Goal: Navigation & Orientation: Find specific page/section

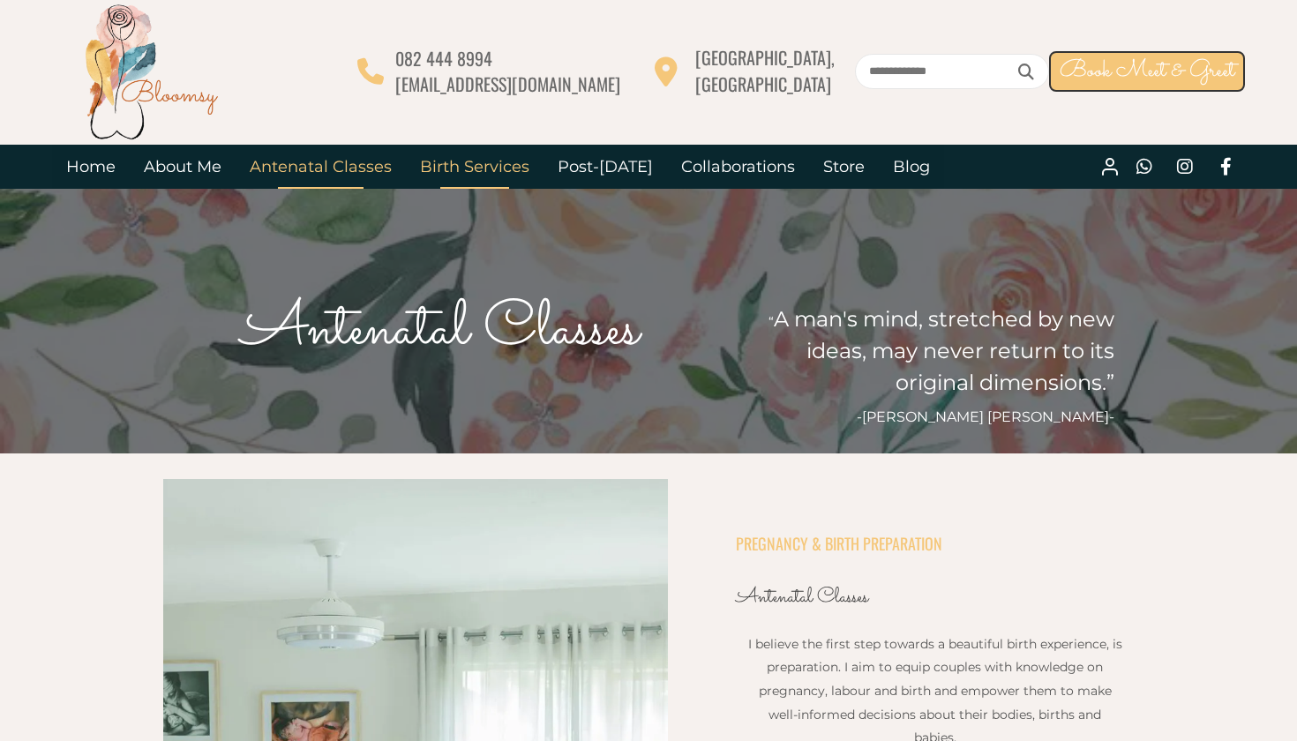
click at [457, 169] on link "Birth Services" at bounding box center [475, 167] width 138 height 44
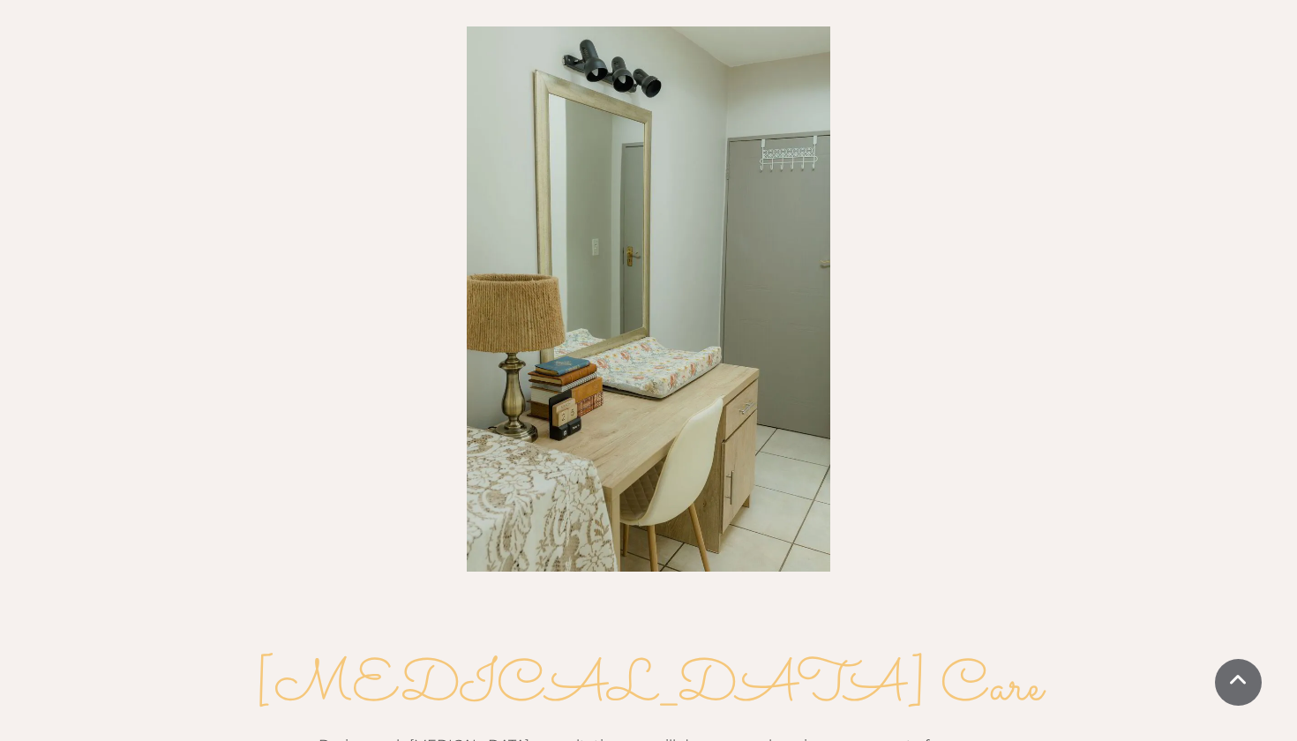
scroll to position [1913, 0]
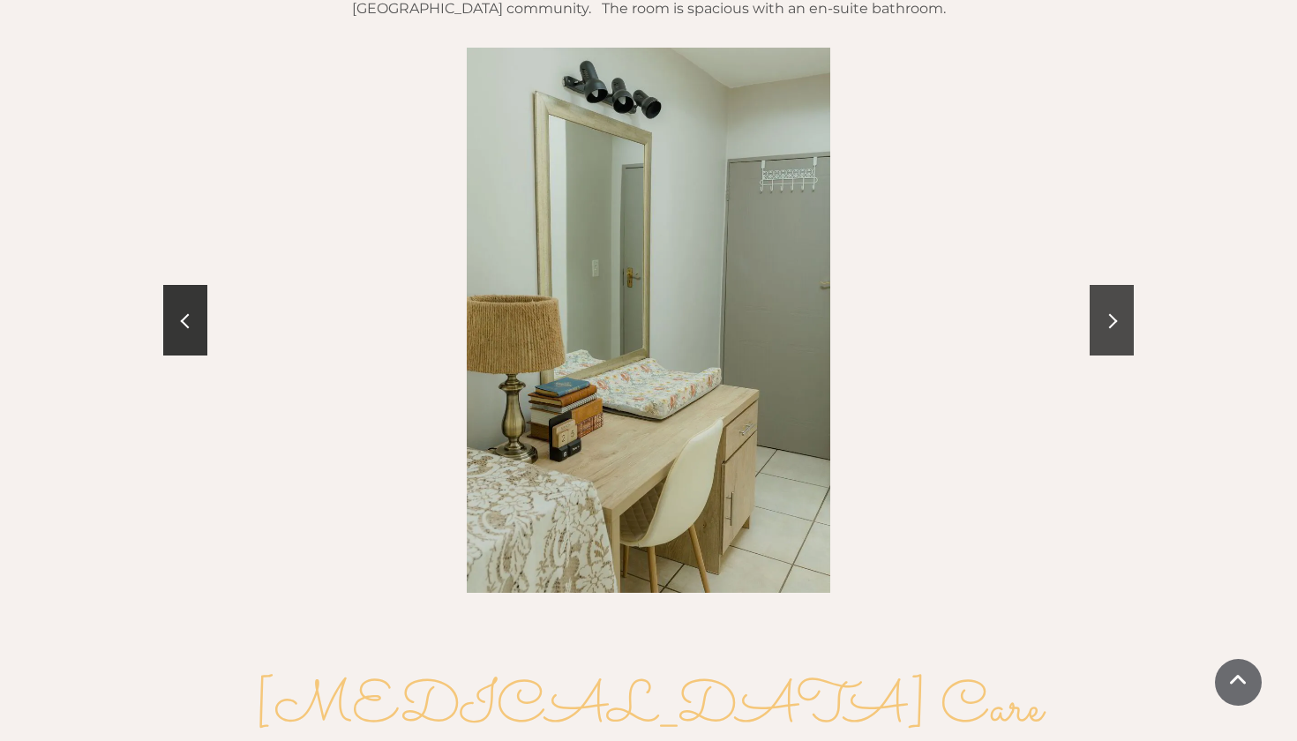
click at [1121, 285] on link at bounding box center [1112, 320] width 44 height 71
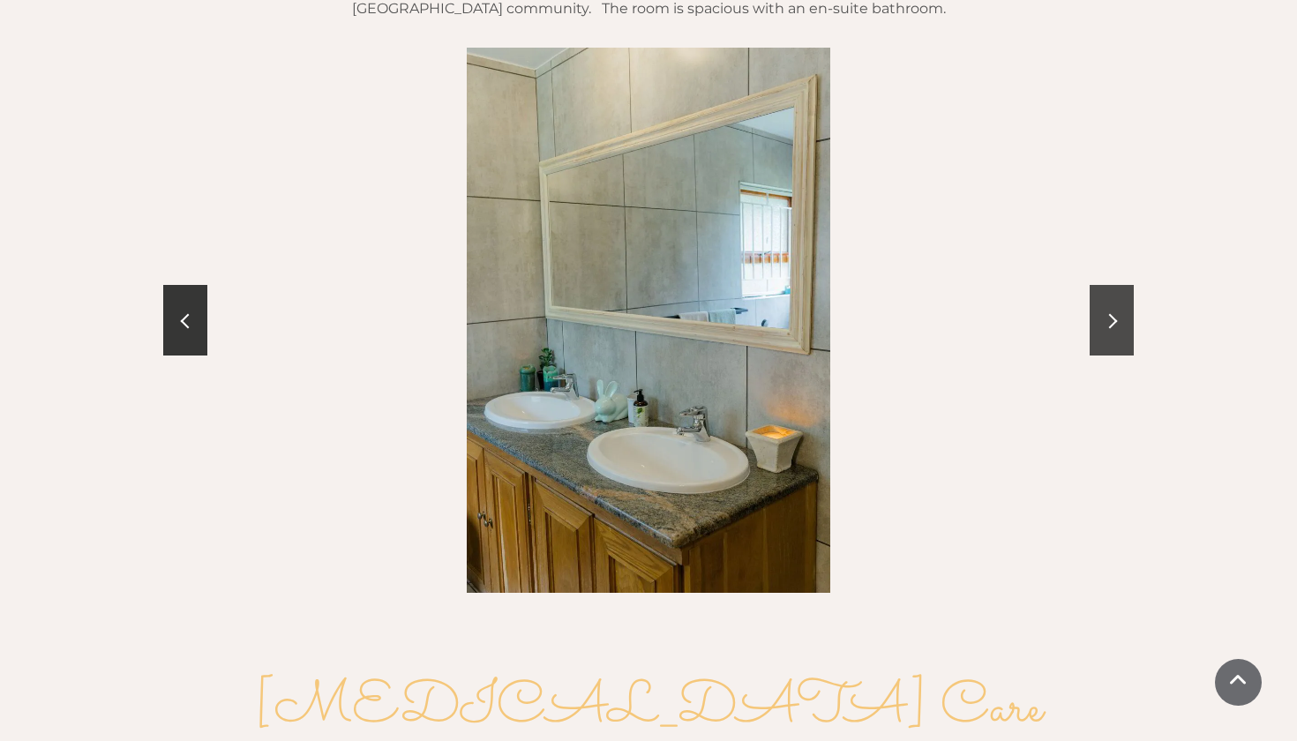
click at [1122, 285] on link at bounding box center [1112, 320] width 44 height 71
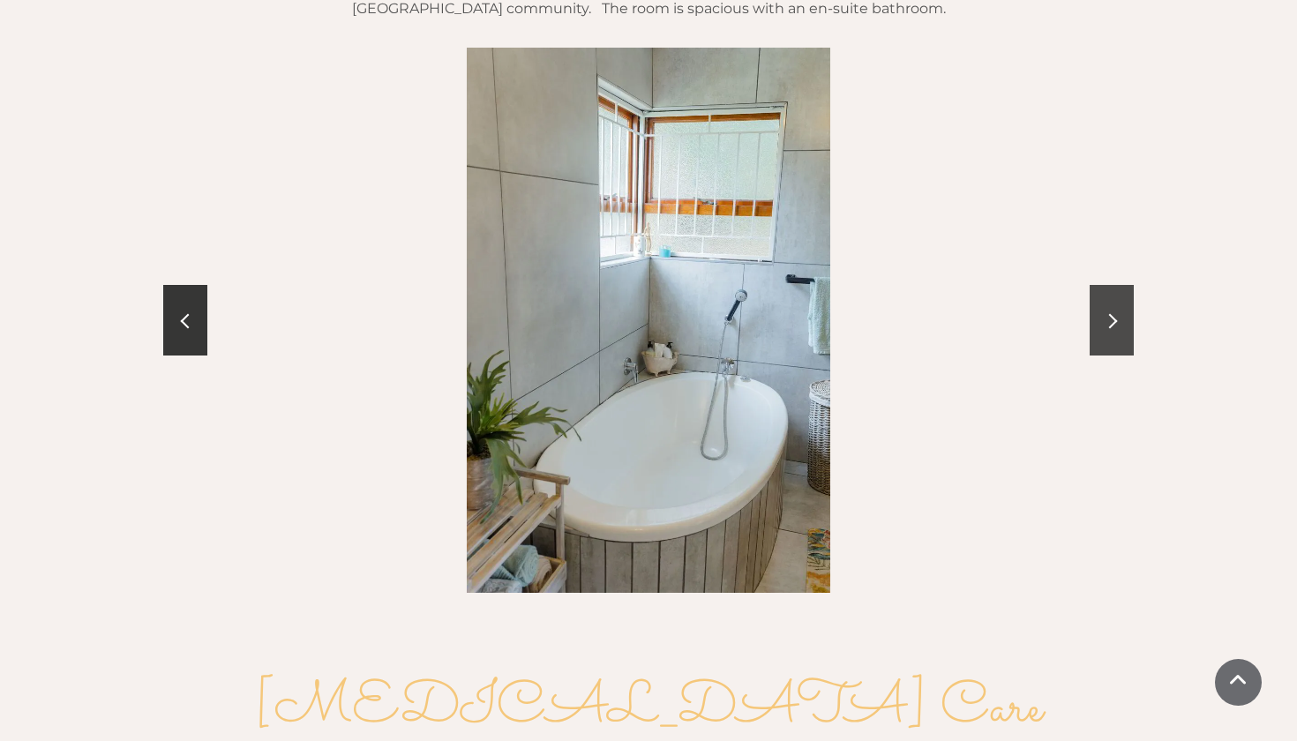
click at [1123, 285] on link at bounding box center [1112, 320] width 44 height 71
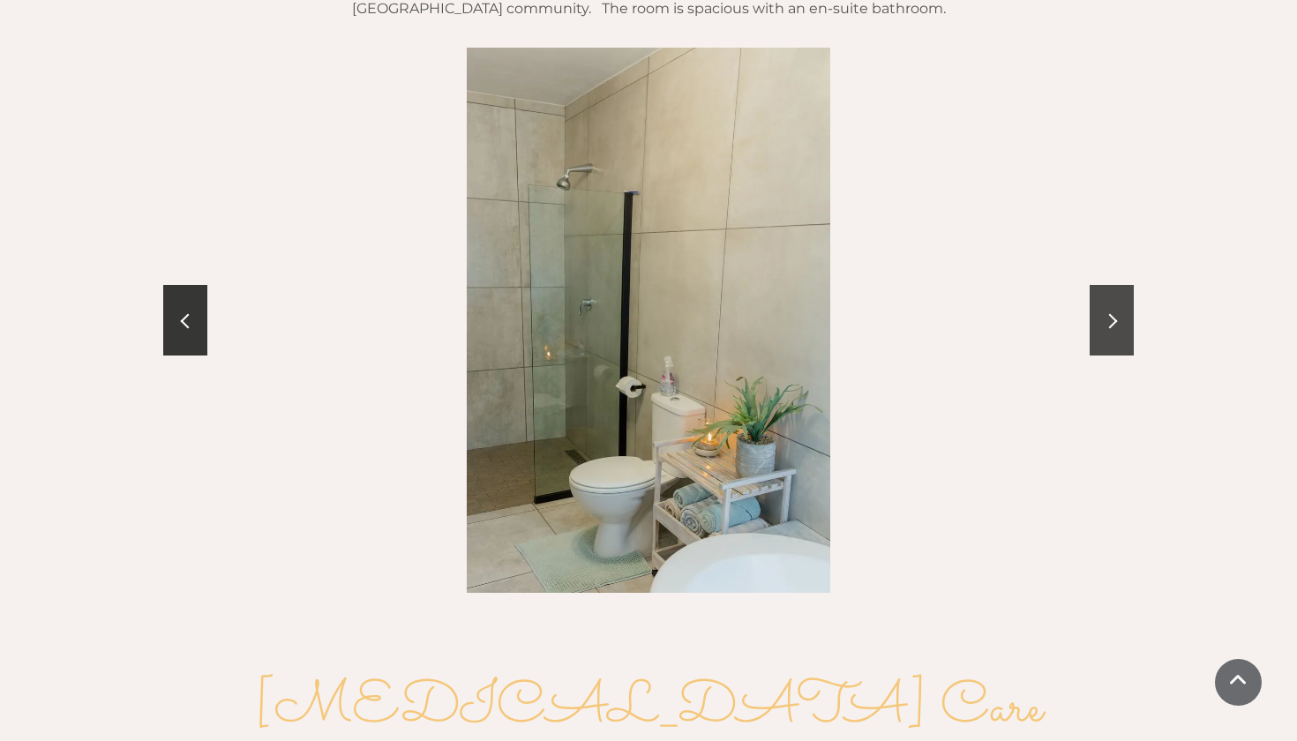
click at [1124, 285] on link at bounding box center [1112, 320] width 44 height 71
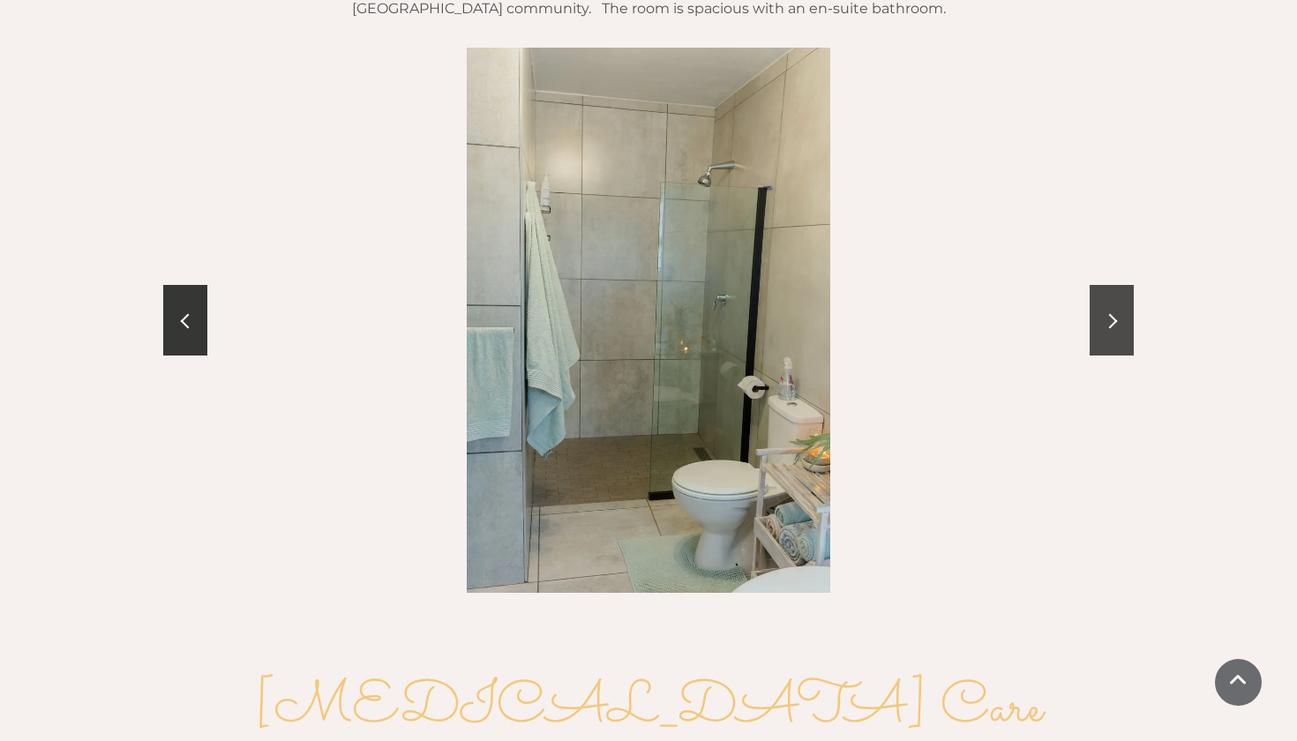
click at [1124, 285] on link at bounding box center [1112, 320] width 44 height 71
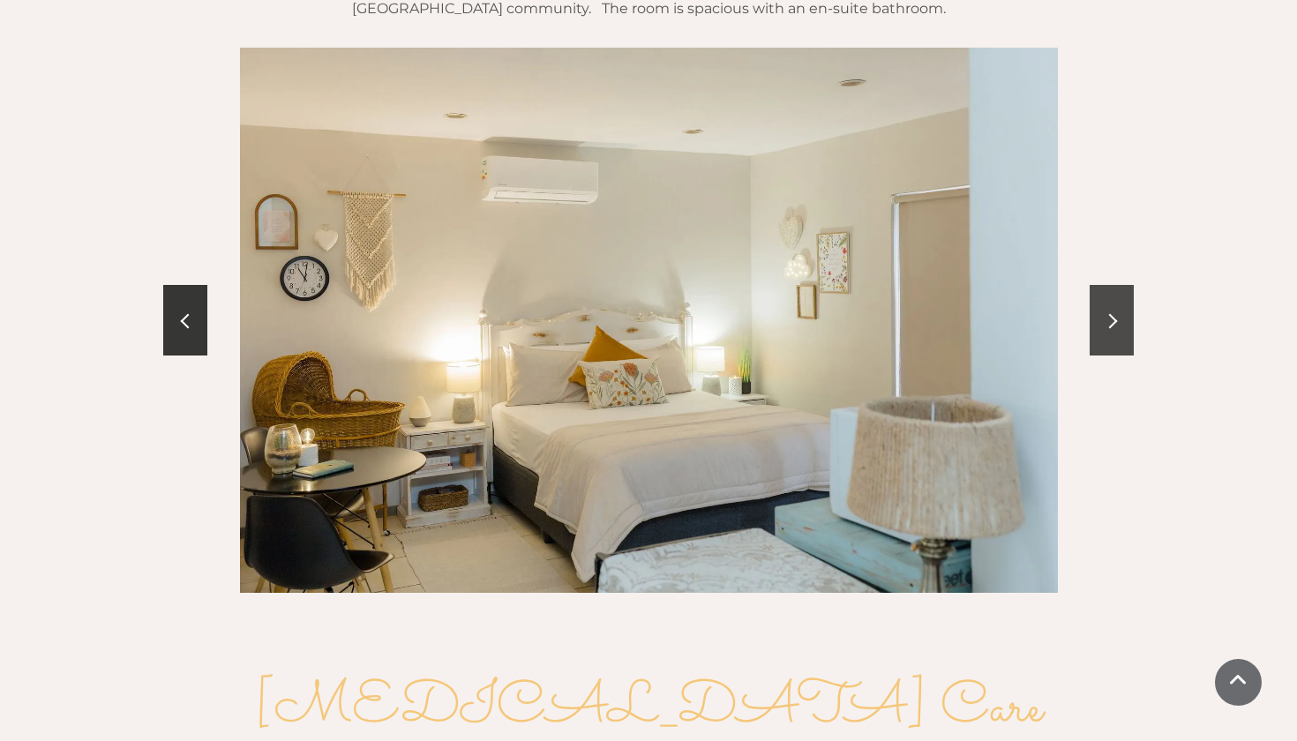
click at [1124, 285] on link at bounding box center [1112, 320] width 44 height 71
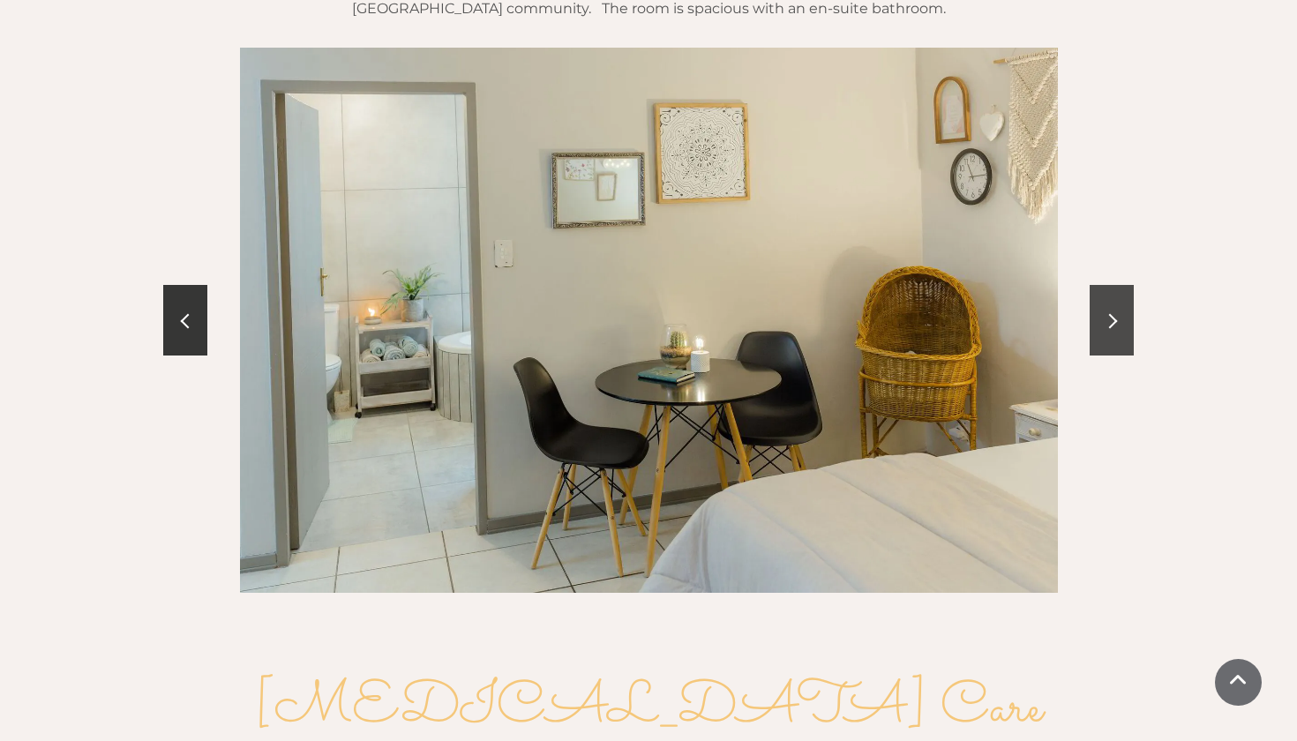
click at [1124, 285] on link at bounding box center [1112, 320] width 44 height 71
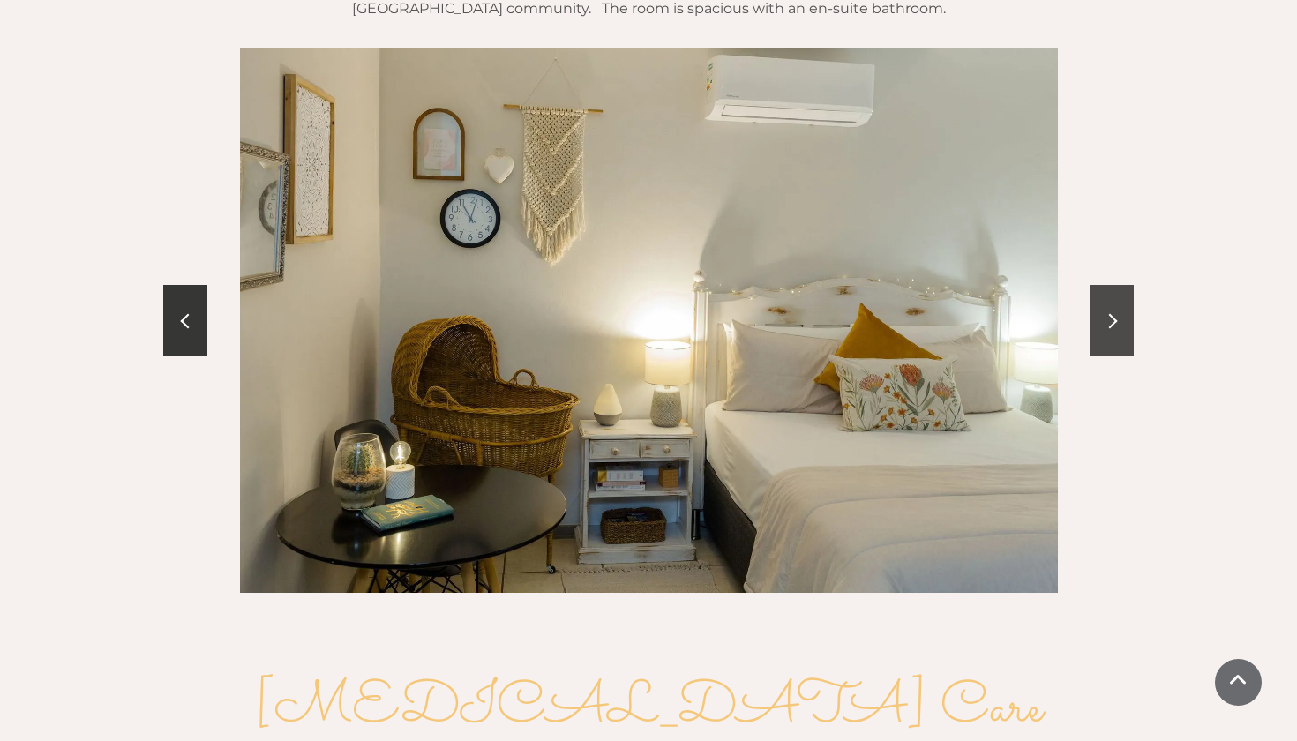
click at [1124, 285] on link at bounding box center [1112, 320] width 44 height 71
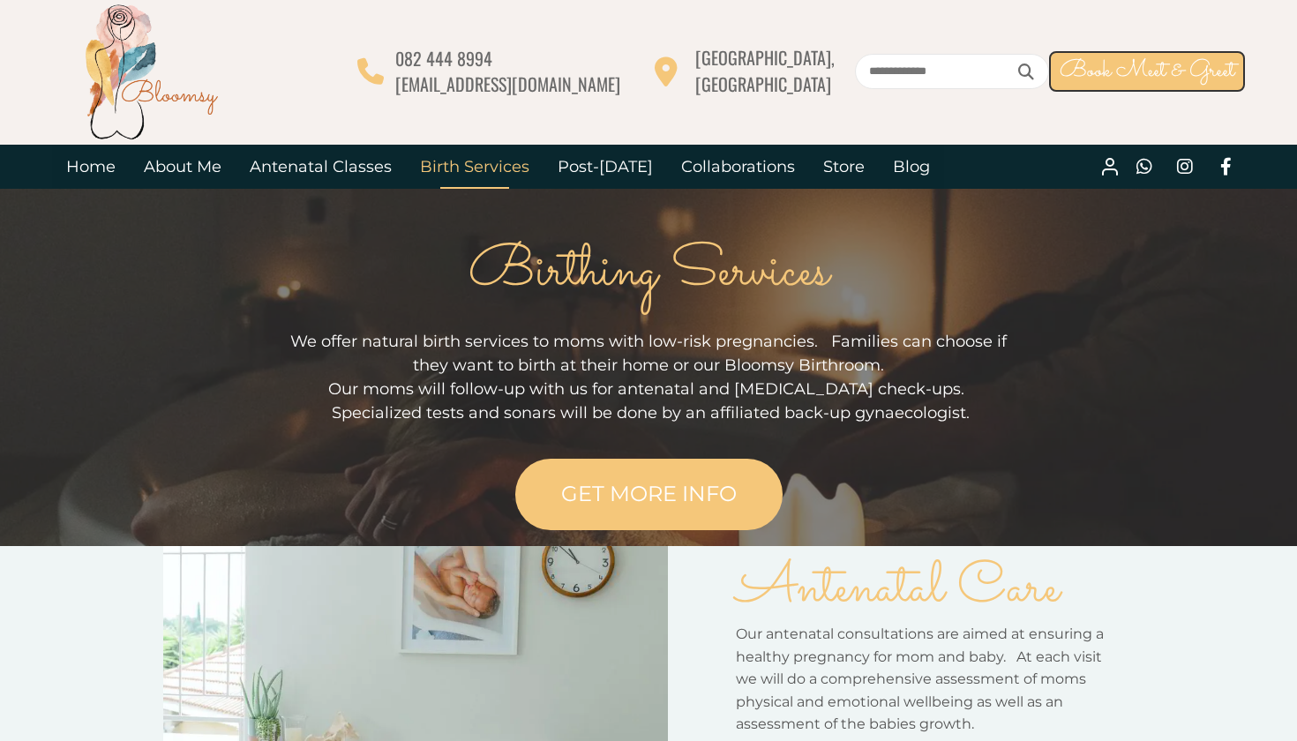
scroll to position [0, 0]
click at [578, 159] on link "Post-[DATE]" at bounding box center [606, 167] width 124 height 44
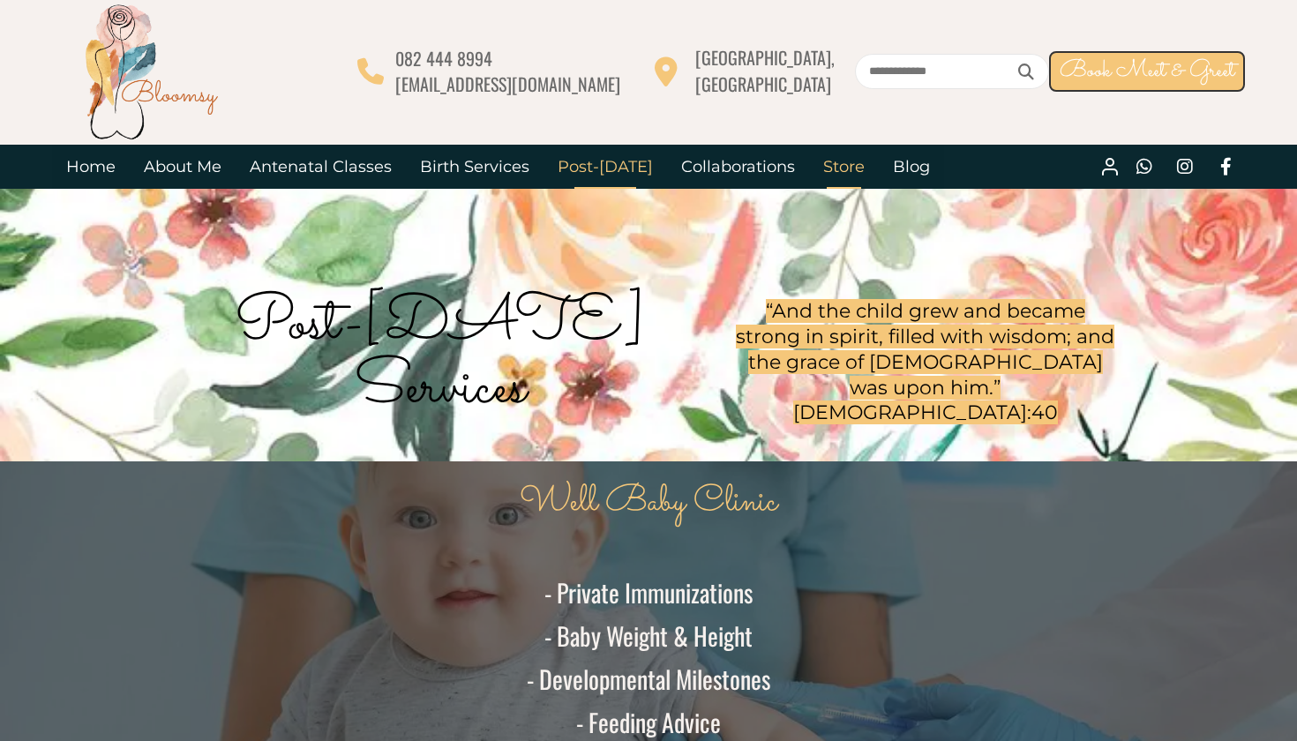
click at [809, 157] on link "Store" at bounding box center [844, 167] width 70 height 44
